Goal: Transaction & Acquisition: Book appointment/travel/reservation

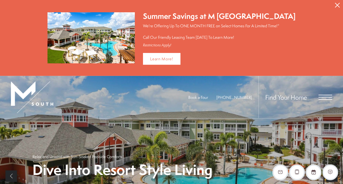
click at [167, 4] on icon "Close Alert" at bounding box center [337, 5] width 5 height 5
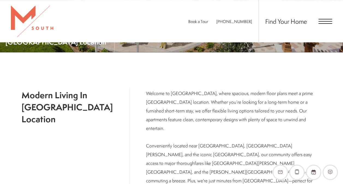
scroll to position [137, 0]
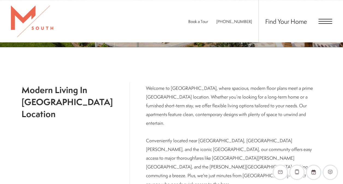
click at [167, 20] on span "Open Menu" at bounding box center [325, 21] width 14 height 5
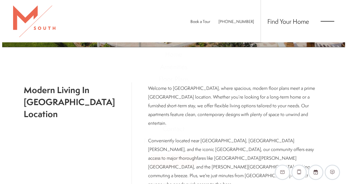
scroll to position [0, 0]
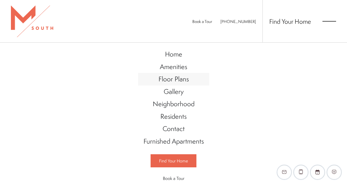
click at [167, 81] on span "Floor Plans" at bounding box center [173, 78] width 30 height 9
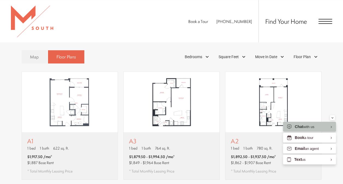
scroll to position [278, 0]
click at [333, 117] on icon "Minimize" at bounding box center [332, 117] width 2 height 1
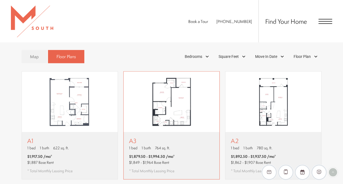
click at [169, 154] on span "$1,879.50 - $1,994.50 /mo*" at bounding box center [152, 156] width 46 height 5
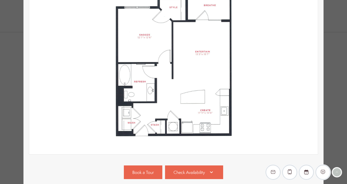
scroll to position [89, 0]
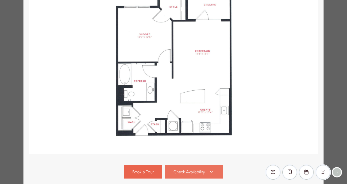
click at [179, 169] on span "Check Availability" at bounding box center [188, 172] width 31 height 6
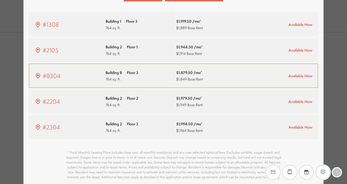
scroll to position [265, 0]
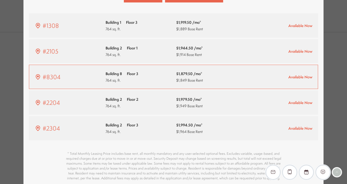
click at [139, 74] on div "Building 8 Floor 3 764 sq. ft." at bounding box center [138, 76] width 65 height 13
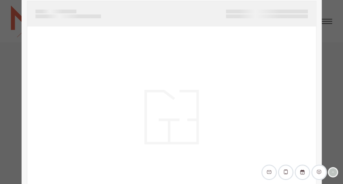
scroll to position [26, 0]
drag, startPoint x: 139, startPoint y: 74, endPoint x: 152, endPoint y: 36, distance: 39.9
click at [152, 36] on div at bounding box center [171, 117] width 289 height 181
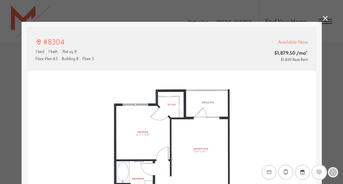
scroll to position [304, 0]
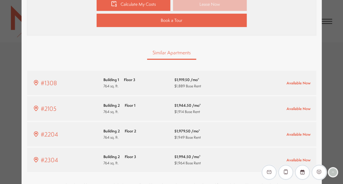
type input "**********"
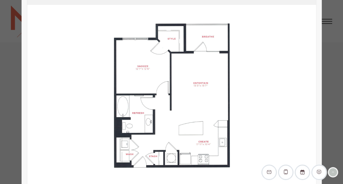
scroll to position [0, 0]
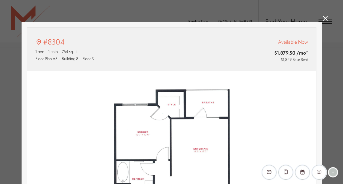
click at [323, 19] on icon at bounding box center [325, 18] width 5 height 5
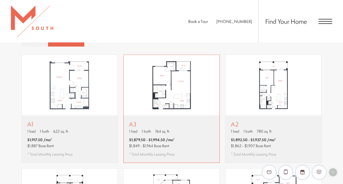
scroll to position [295, 0]
click at [152, 120] on p "A3" at bounding box center [152, 123] width 46 height 7
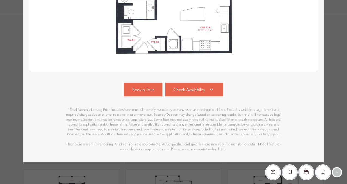
scroll to position [175, 0]
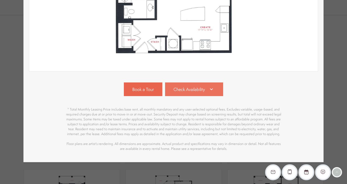
click at [197, 87] on span "Check Availability" at bounding box center [188, 89] width 31 height 6
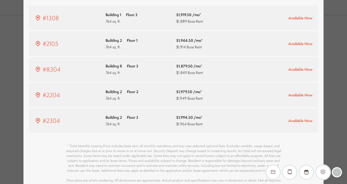
scroll to position [271, 0]
